Goal: Information Seeking & Learning: Learn about a topic

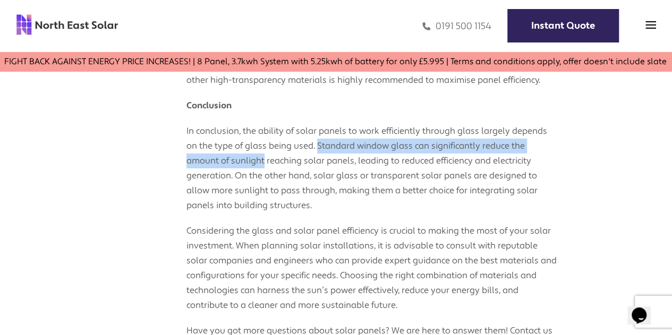
drag, startPoint x: 319, startPoint y: 143, endPoint x: 264, endPoint y: 158, distance: 56.2
click at [264, 158] on p "In conclusion, the ability of solar panels to work efficiently through glass la…" at bounding box center [372, 163] width 372 height 100
copy p "Standard window glass can significantly reduce the amount of sunlight"
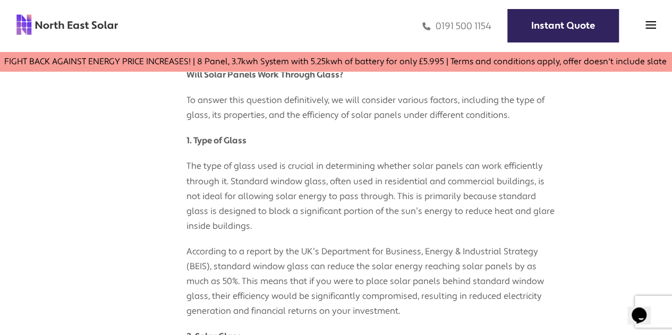
scroll to position [648, 17]
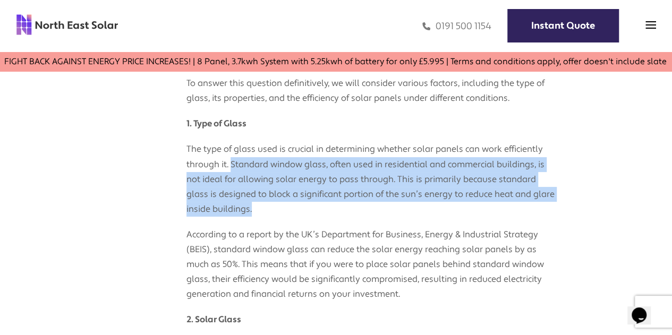
drag, startPoint x: 233, startPoint y: 161, endPoint x: 256, endPoint y: 213, distance: 56.6
click at [256, 213] on p "The type of glass used is crucial in determining whether solar panels can work …" at bounding box center [372, 173] width 372 height 85
copy p "Standard window glass, often used in residential and commercial buildings, is n…"
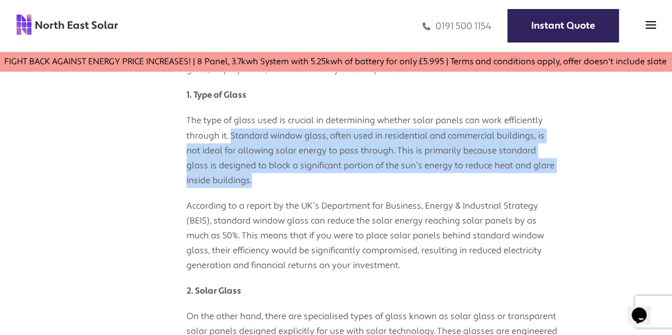
scroll to position [701, 17]
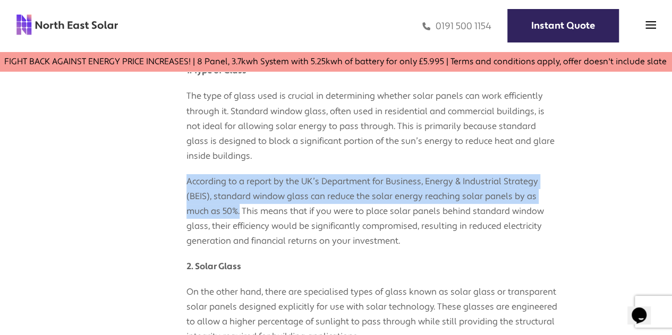
drag, startPoint x: 189, startPoint y: 183, endPoint x: 245, endPoint y: 218, distance: 66.8
click at [240, 215] on p "According to a report by the UK’s Department for Business, Energy & Industrial …" at bounding box center [372, 206] width 372 height 85
copy p "According to a report by the UK’s Department for Business, Energy & Industrial …"
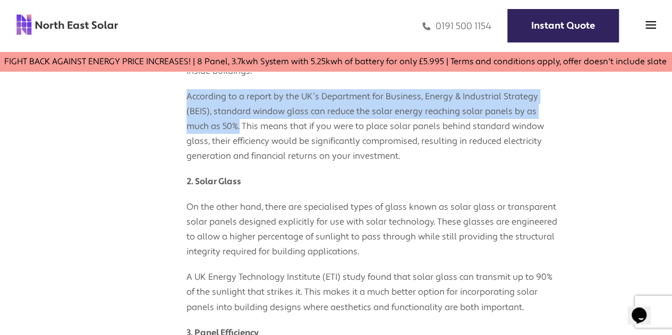
scroll to position [690, 17]
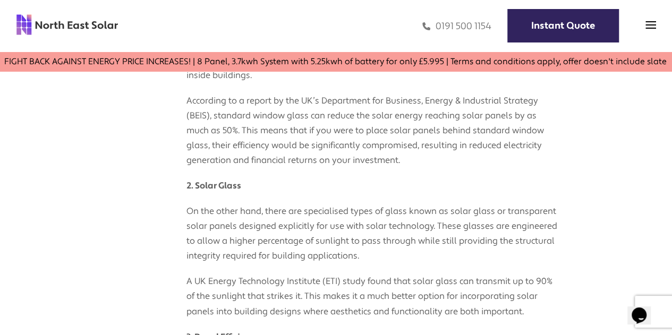
click at [98, 194] on div "Published on: 15 October 2023" at bounding box center [133, 231] width 106 height 1040
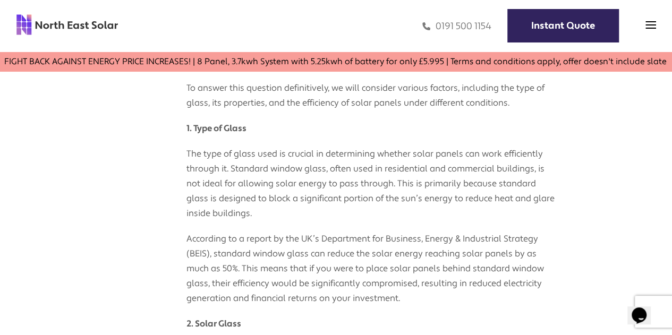
scroll to position [584, 17]
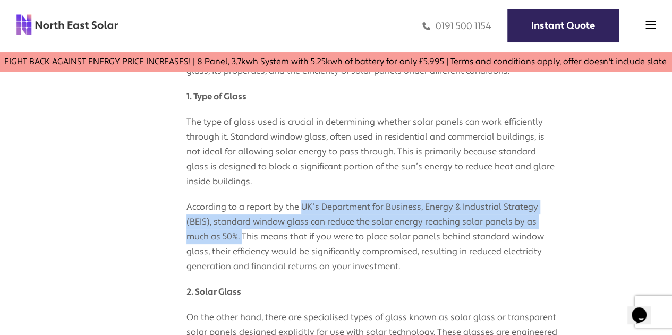
drag, startPoint x: 302, startPoint y: 207, endPoint x: 244, endPoint y: 234, distance: 63.7
click at [244, 235] on p "According to a report by the UK’s Department for Business, Energy & Industrial …" at bounding box center [372, 231] width 372 height 85
copy p "UK’s Department for Business, Energy & Industrial Strategy (BEIS), standard win…"
